Goal: Transaction & Acquisition: Purchase product/service

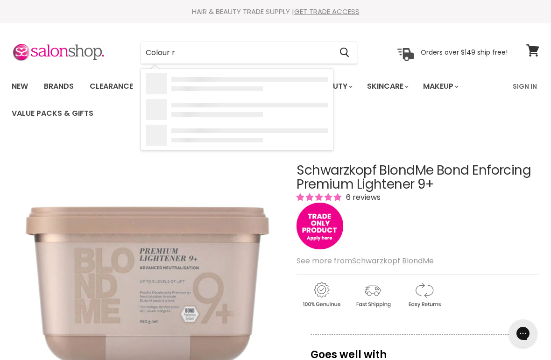
type input "Colour re"
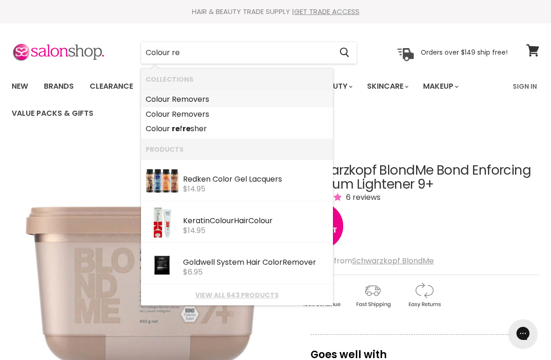
click at [219, 99] on link "Colour Re movers" at bounding box center [237, 99] width 183 height 15
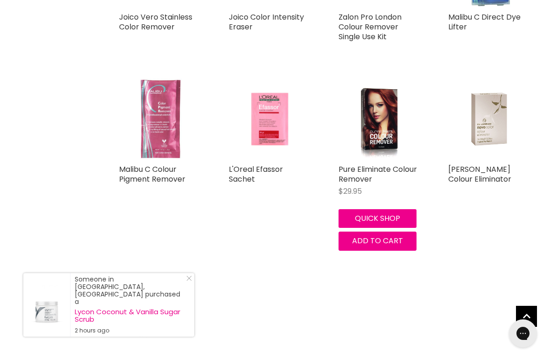
scroll to position [897, 0]
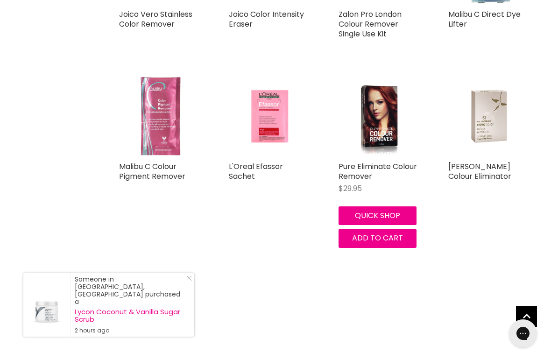
click at [389, 139] on img "Main content" at bounding box center [379, 116] width 55 height 82
